Goal: Task Accomplishment & Management: Complete application form

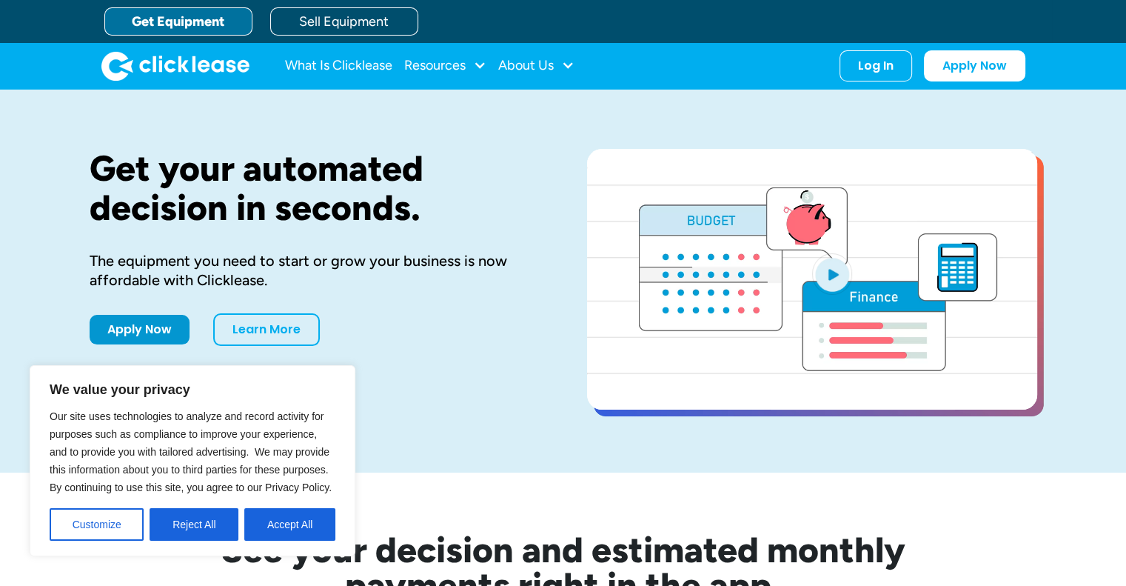
click at [484, 155] on h1 "Get your automated decision in seconds." at bounding box center [315, 188] width 450 height 79
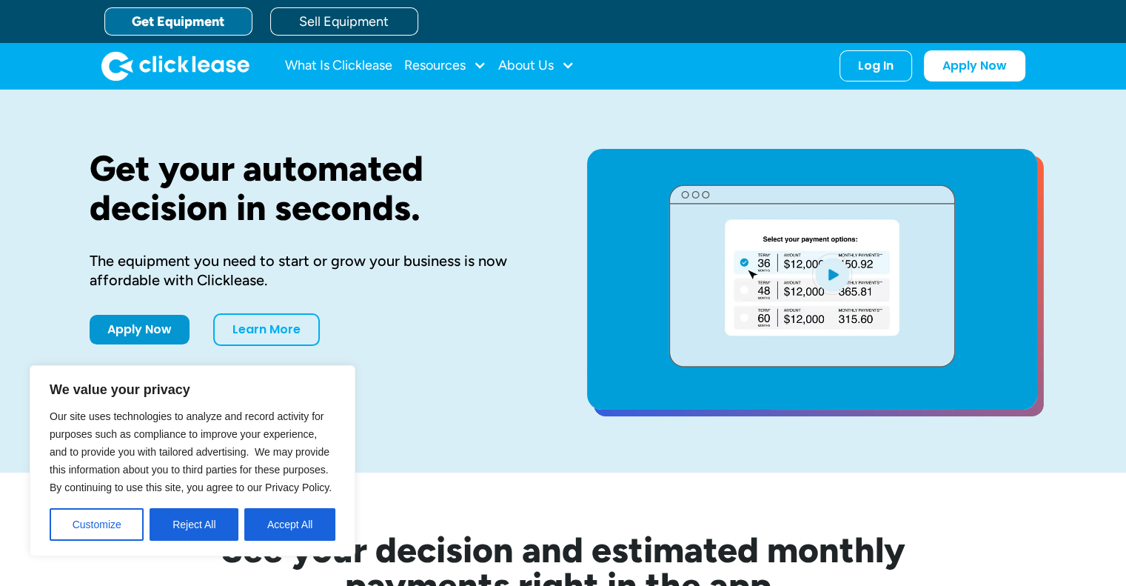
click at [278, 523] on button "Accept All" at bounding box center [289, 524] width 91 height 33
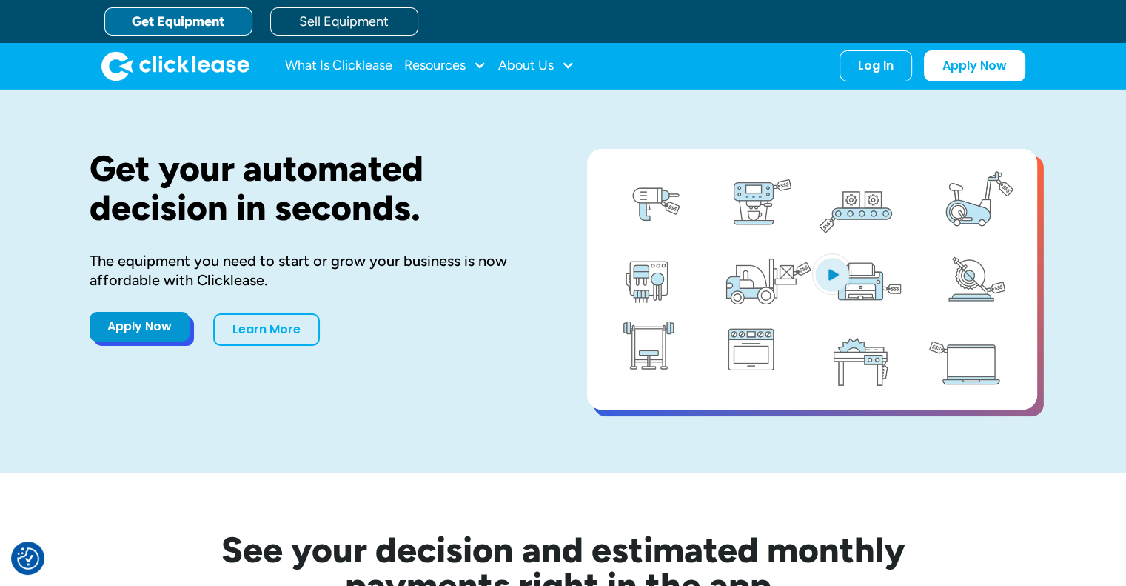
click at [147, 317] on link "Apply Now" at bounding box center [140, 327] width 100 height 30
